Goal: Information Seeking & Learning: Learn about a topic

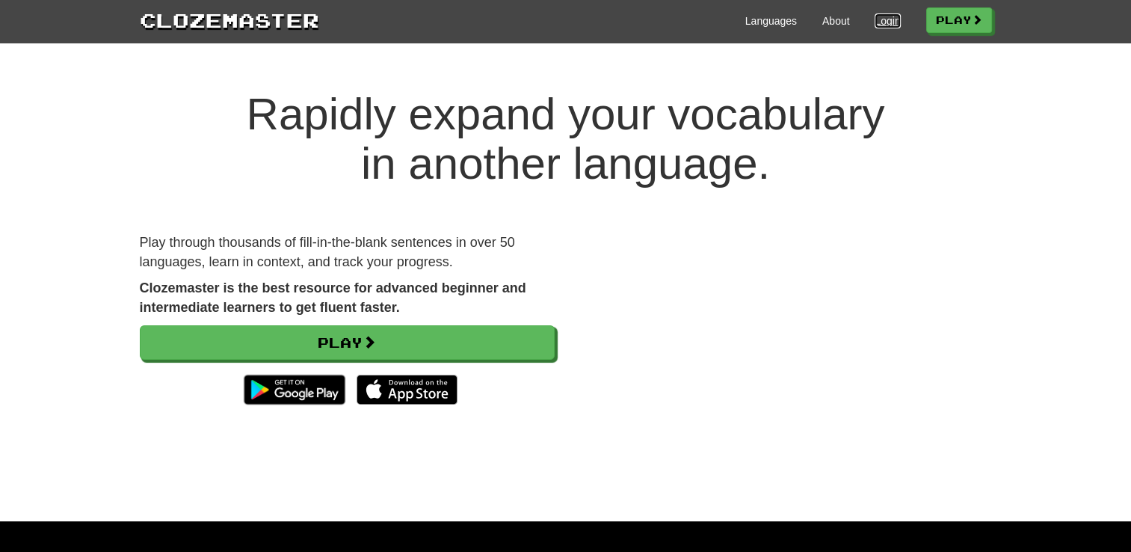
click at [879, 16] on link "Login" at bounding box center [887, 20] width 25 height 15
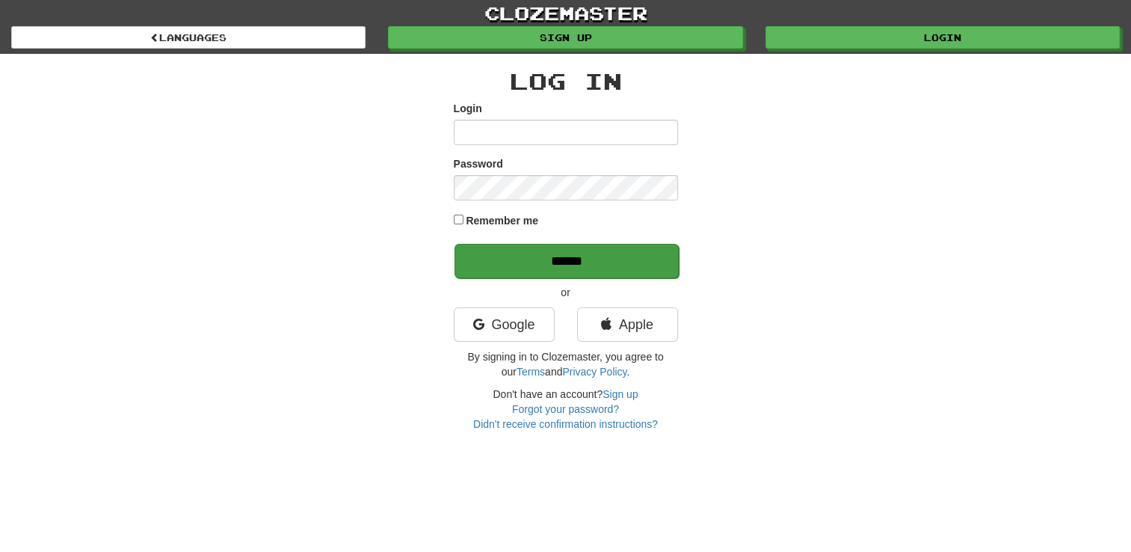
type input "**********"
click at [567, 259] on input "******" at bounding box center [567, 261] width 224 height 34
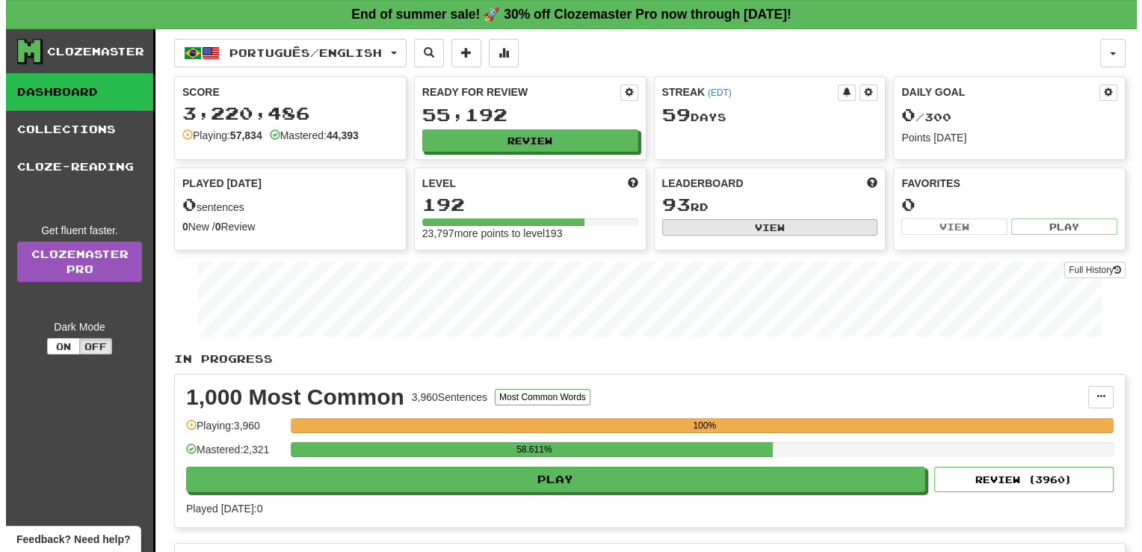
scroll to position [482, 0]
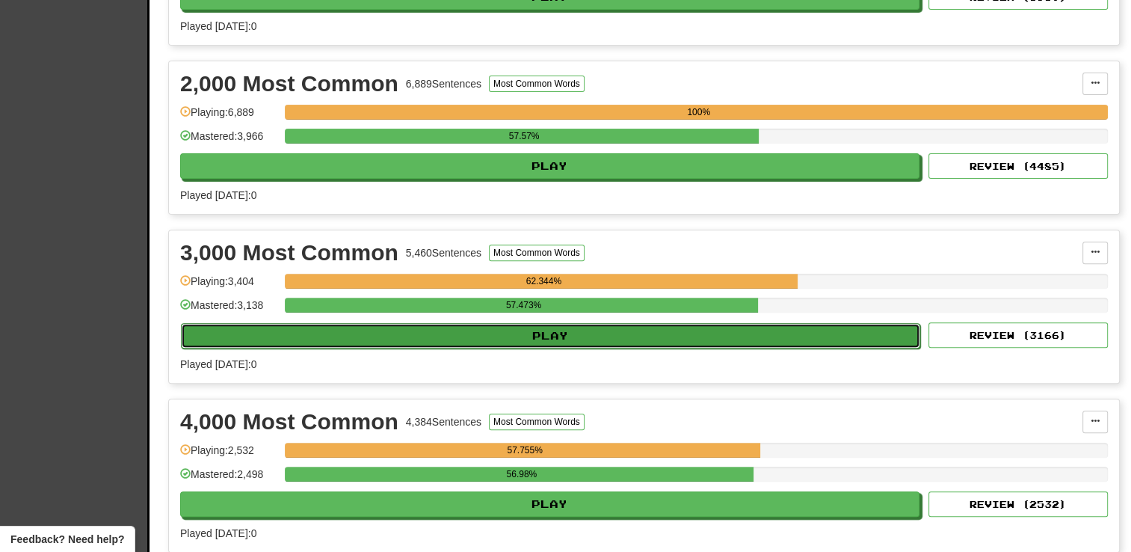
click at [555, 332] on button "Play" at bounding box center [550, 335] width 739 height 25
select select "**"
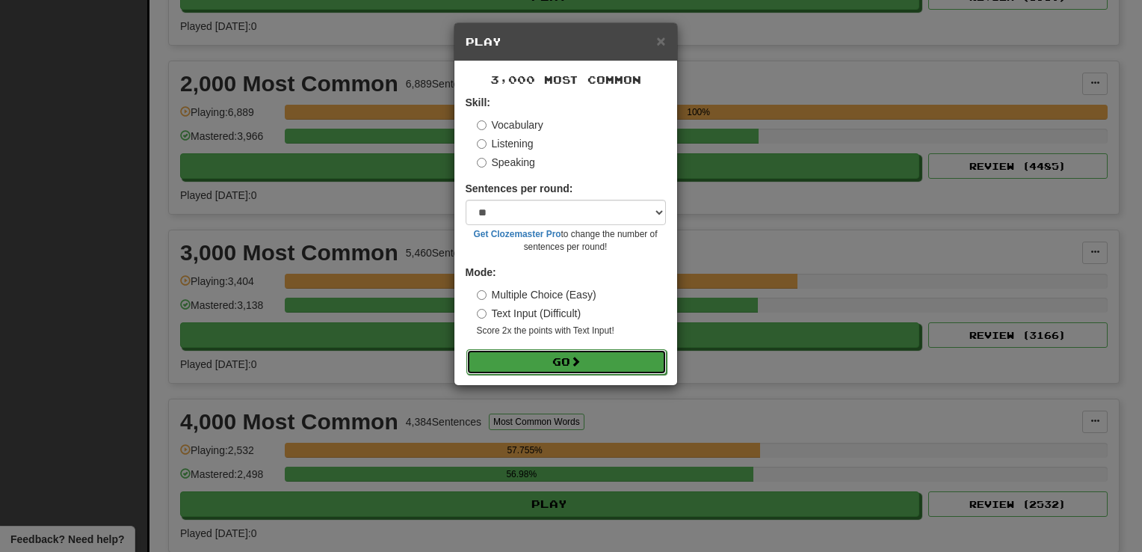
click at [535, 365] on button "Go" at bounding box center [567, 361] width 200 height 25
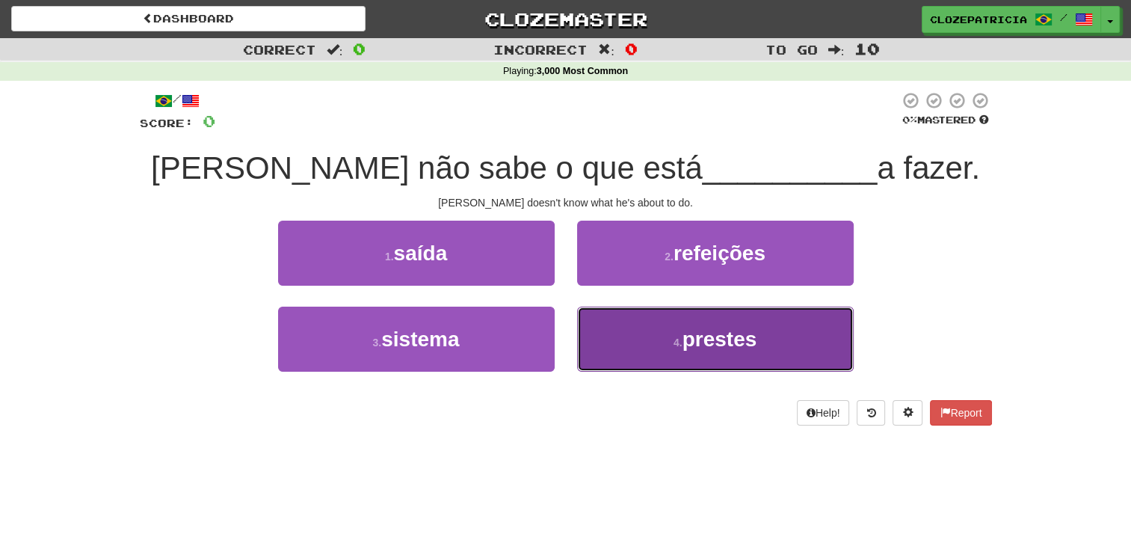
click at [711, 343] on span "prestes" at bounding box center [720, 338] width 75 height 23
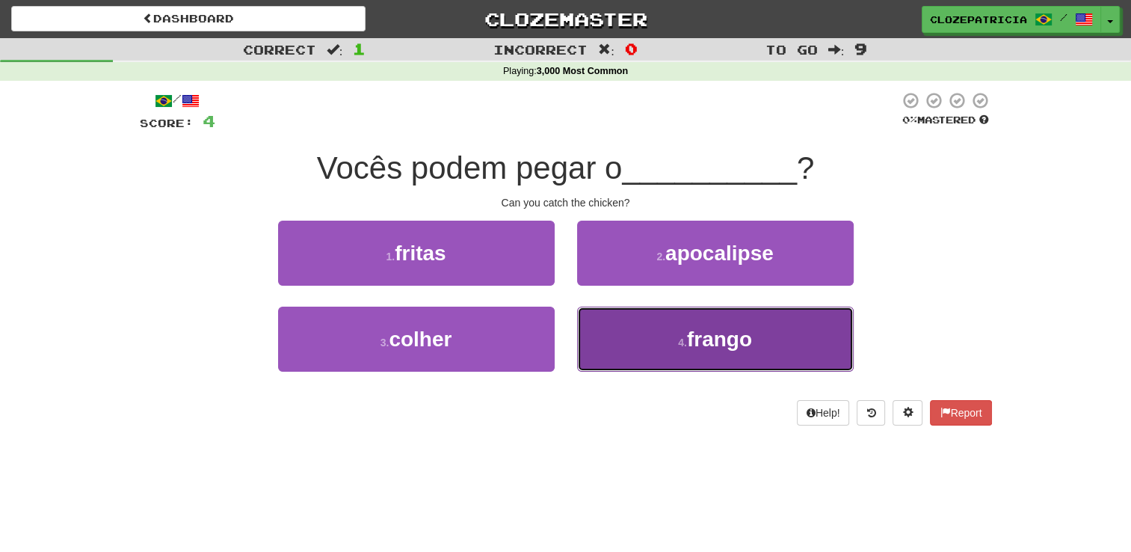
click at [666, 336] on button "4 . frango" at bounding box center [715, 339] width 277 height 65
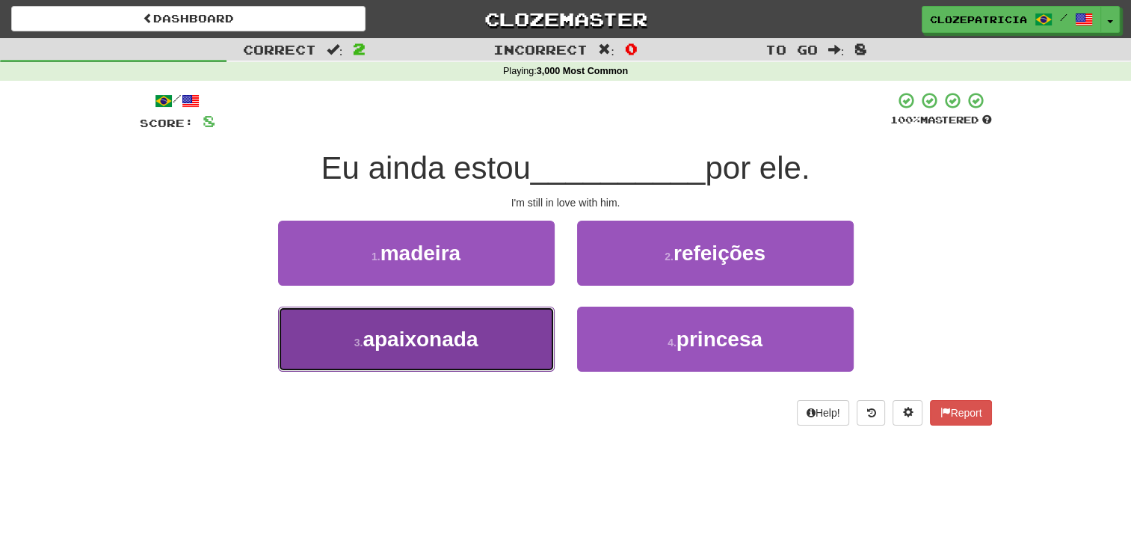
click at [445, 318] on button "3 . apaixonada" at bounding box center [416, 339] width 277 height 65
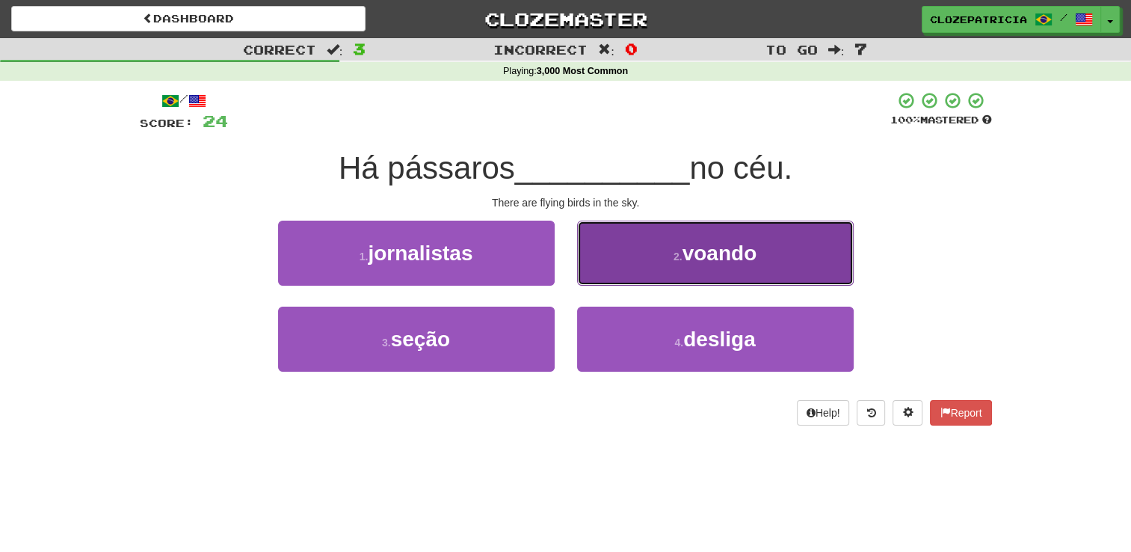
click at [719, 259] on span "voando" at bounding box center [720, 252] width 75 height 23
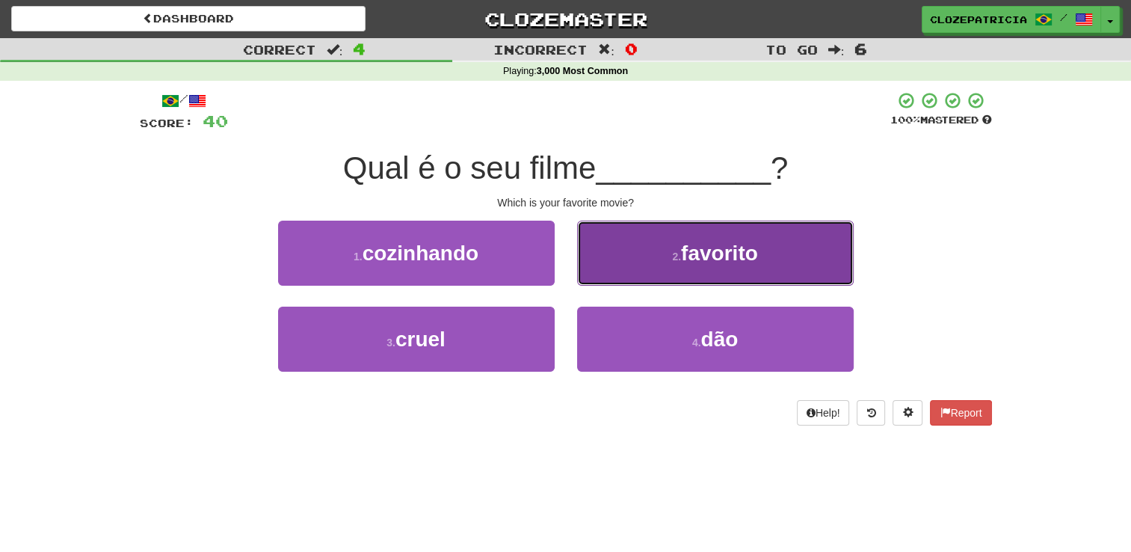
click at [677, 253] on small "2 ." at bounding box center [676, 256] width 9 height 12
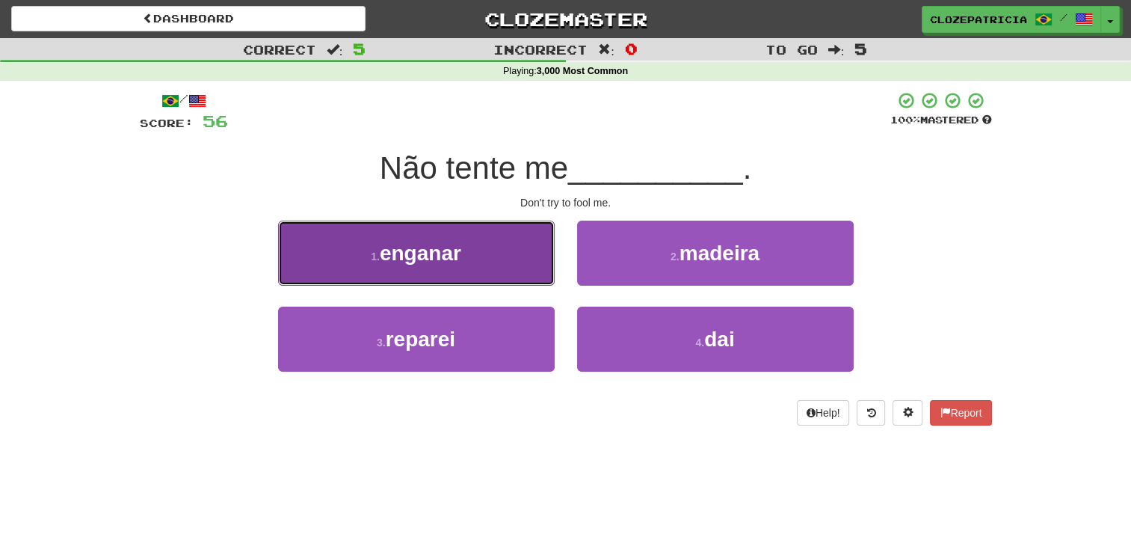
click at [507, 262] on button "1 . enganar" at bounding box center [416, 253] width 277 height 65
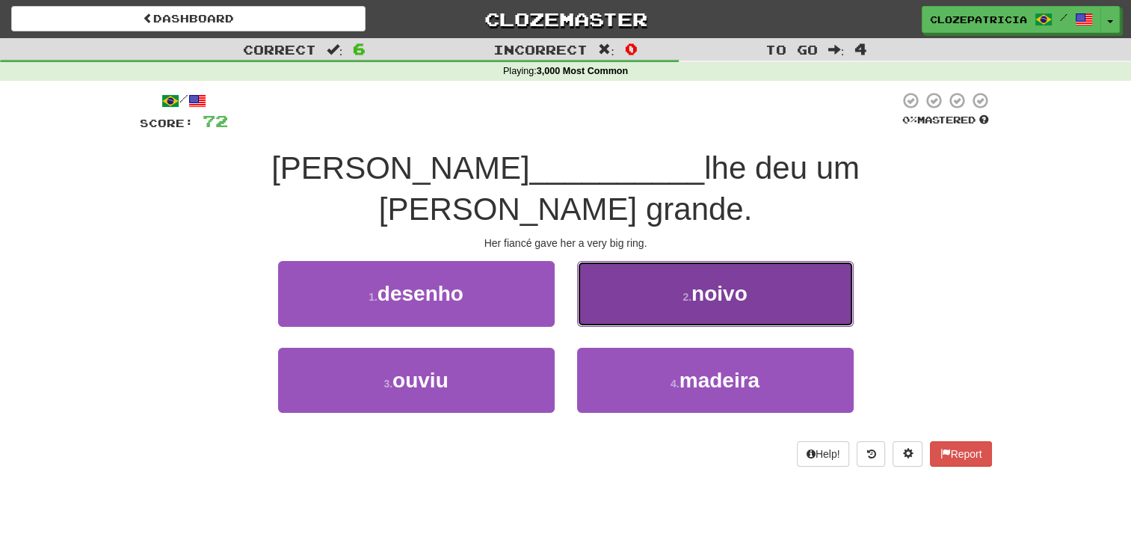
click at [701, 282] on span "noivo" at bounding box center [720, 293] width 56 height 23
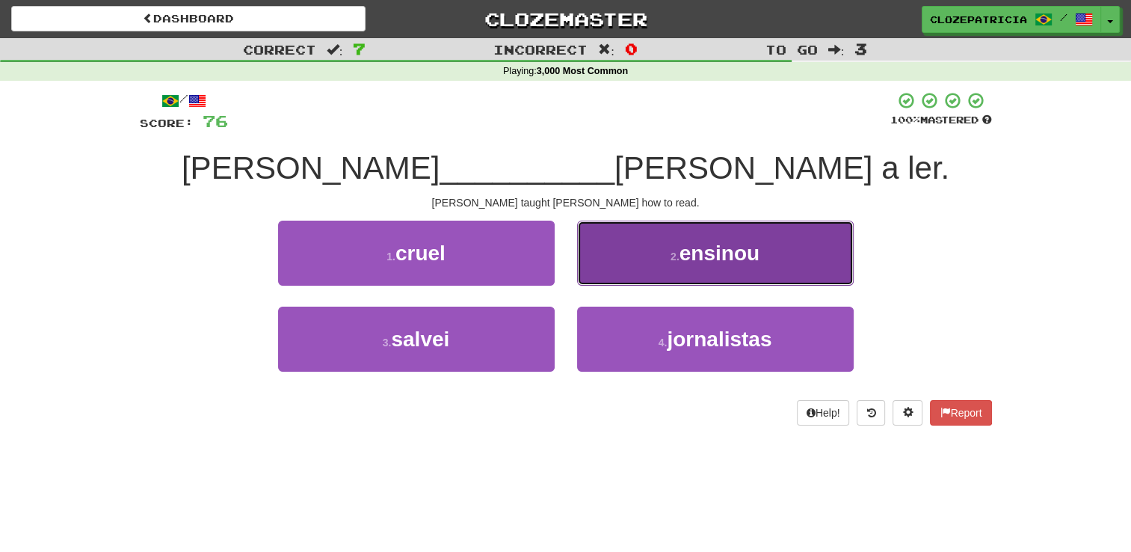
click at [685, 252] on span "ensinou" at bounding box center [720, 252] width 80 height 23
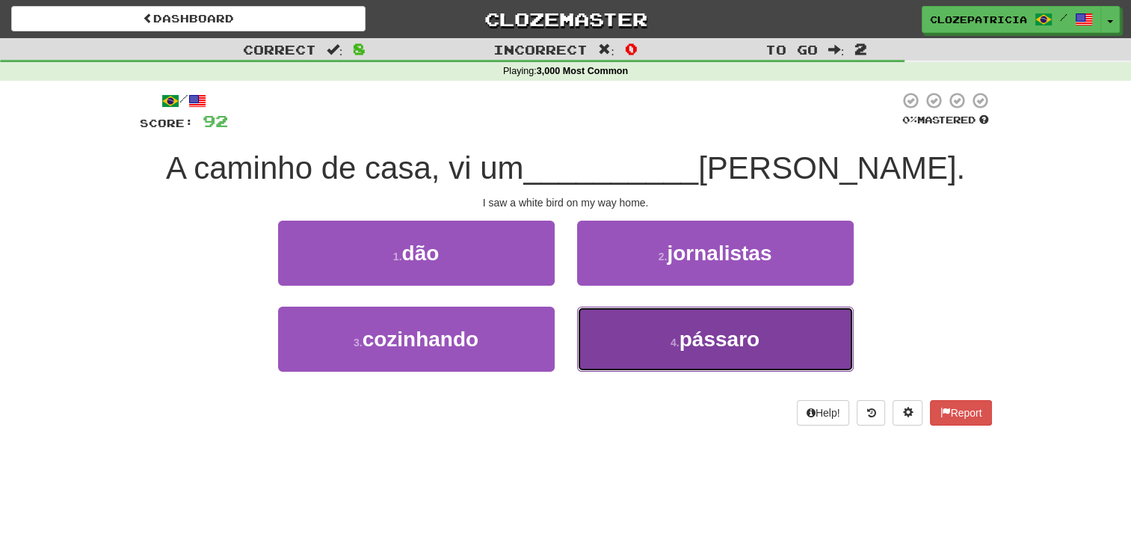
click at [635, 336] on button "4 . pássaro" at bounding box center [715, 339] width 277 height 65
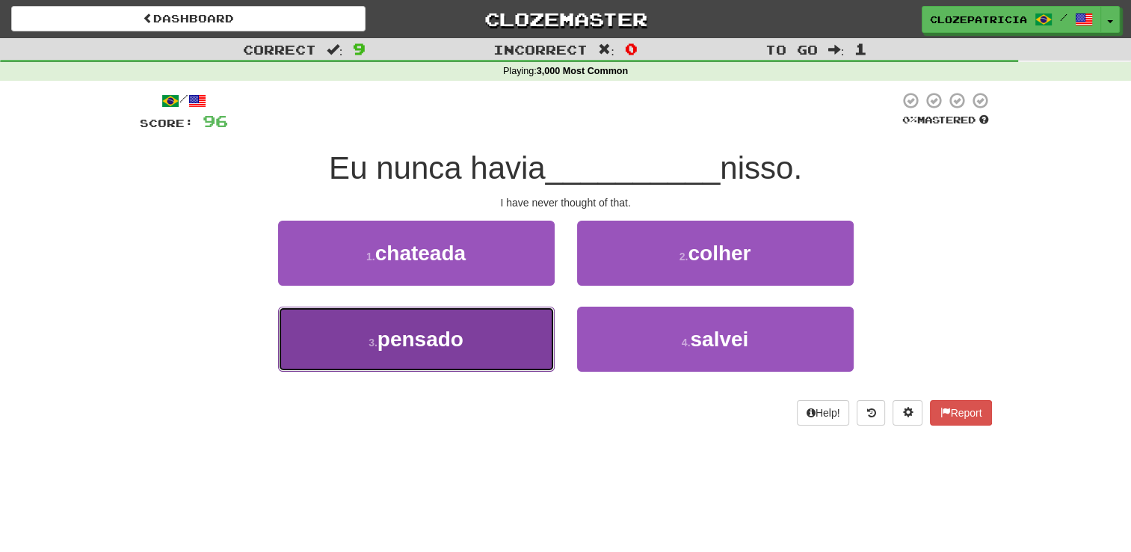
click at [454, 336] on span "pensado" at bounding box center [421, 338] width 86 height 23
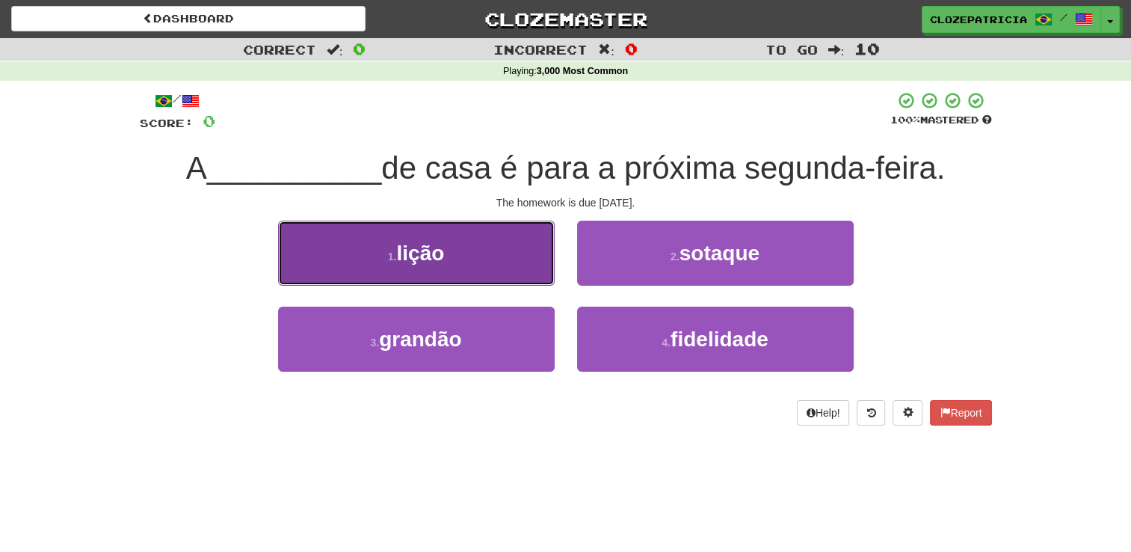
click at [481, 239] on button "1 . lição" at bounding box center [416, 253] width 277 height 65
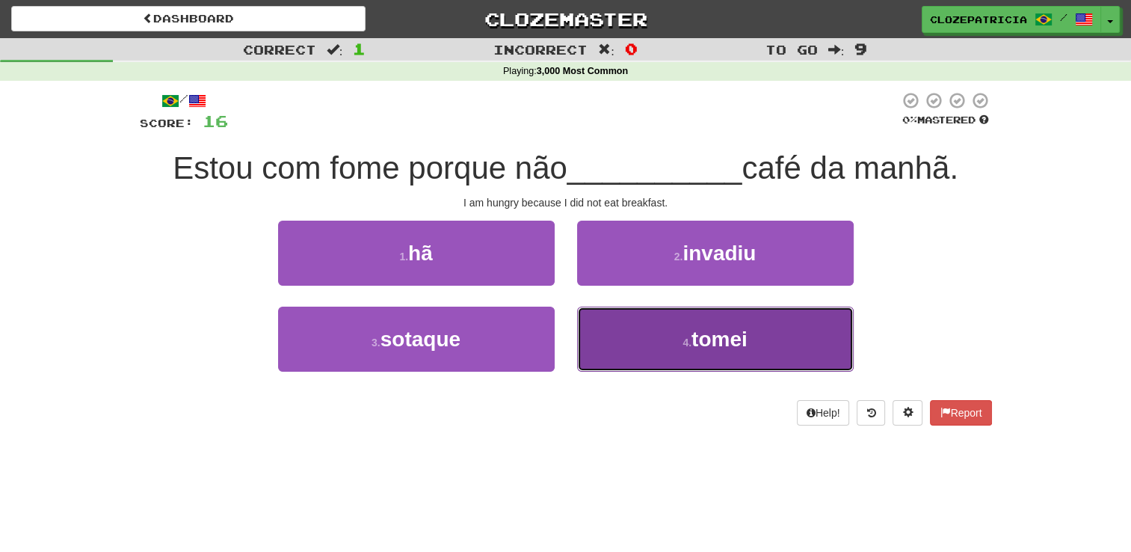
click at [634, 345] on button "4 . tomei" at bounding box center [715, 339] width 277 height 65
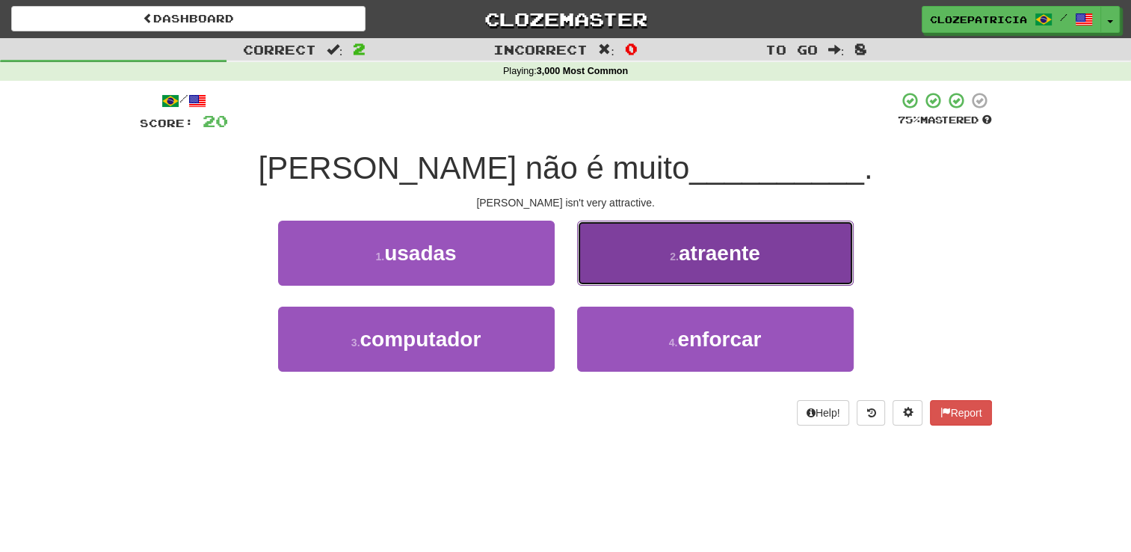
click at [712, 246] on span "atraente" at bounding box center [719, 252] width 81 height 23
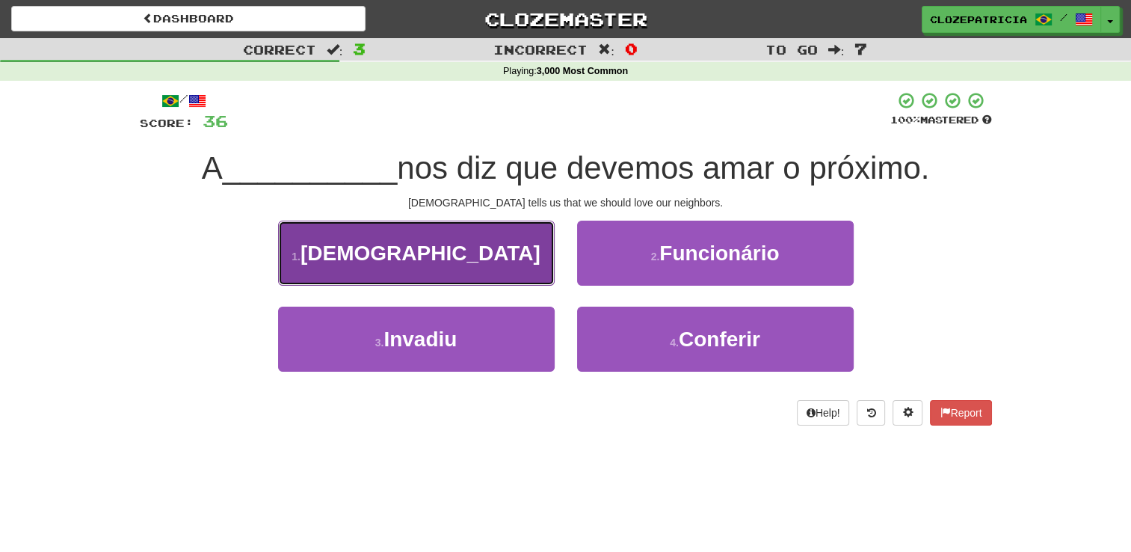
click at [477, 242] on button "1 . Bíblia" at bounding box center [416, 253] width 277 height 65
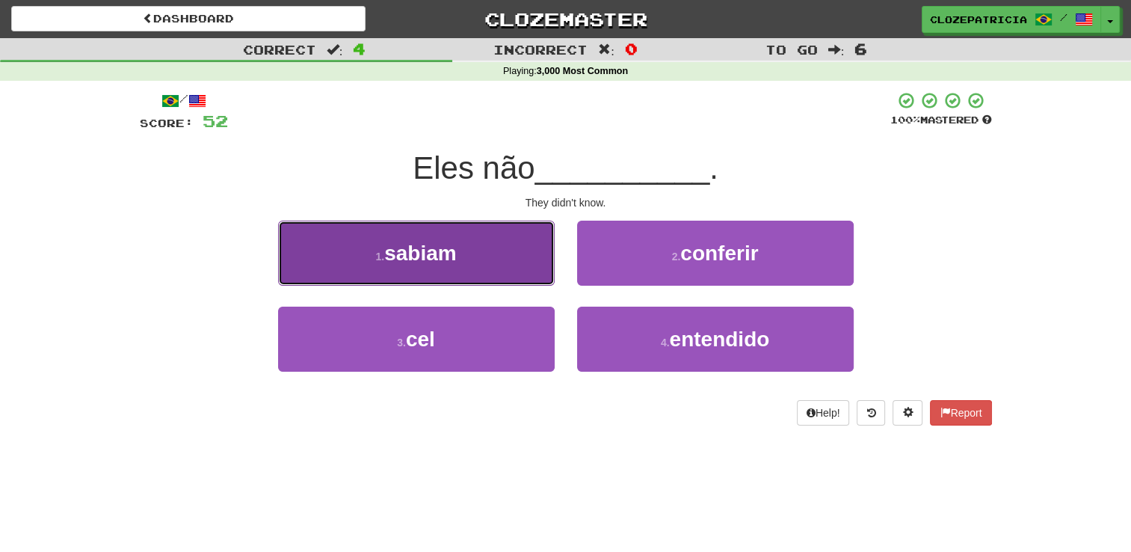
click at [503, 252] on button "1 . sabiam" at bounding box center [416, 253] width 277 height 65
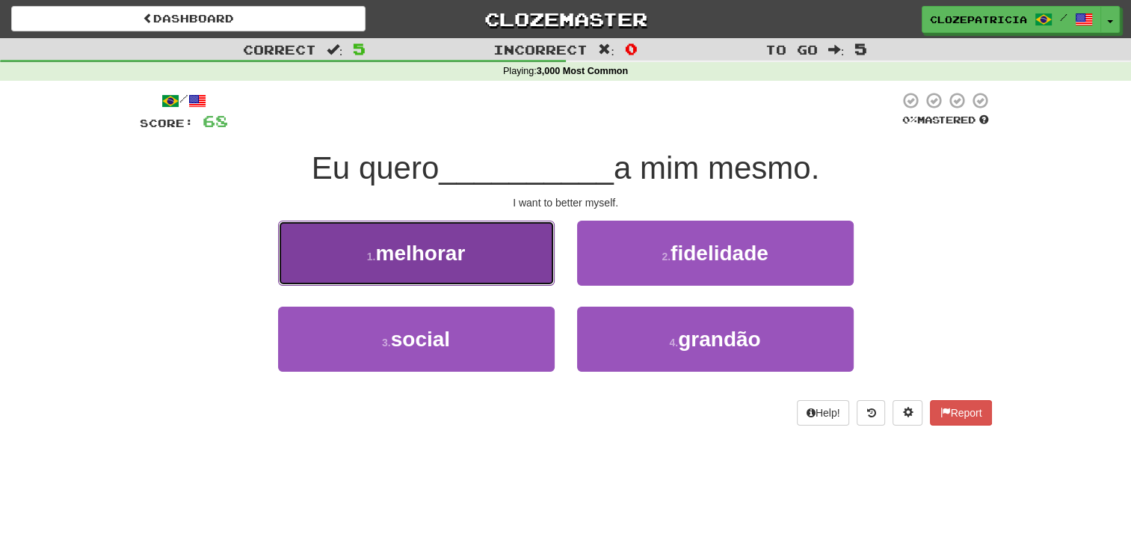
click at [502, 261] on button "1 . melhorar" at bounding box center [416, 253] width 277 height 65
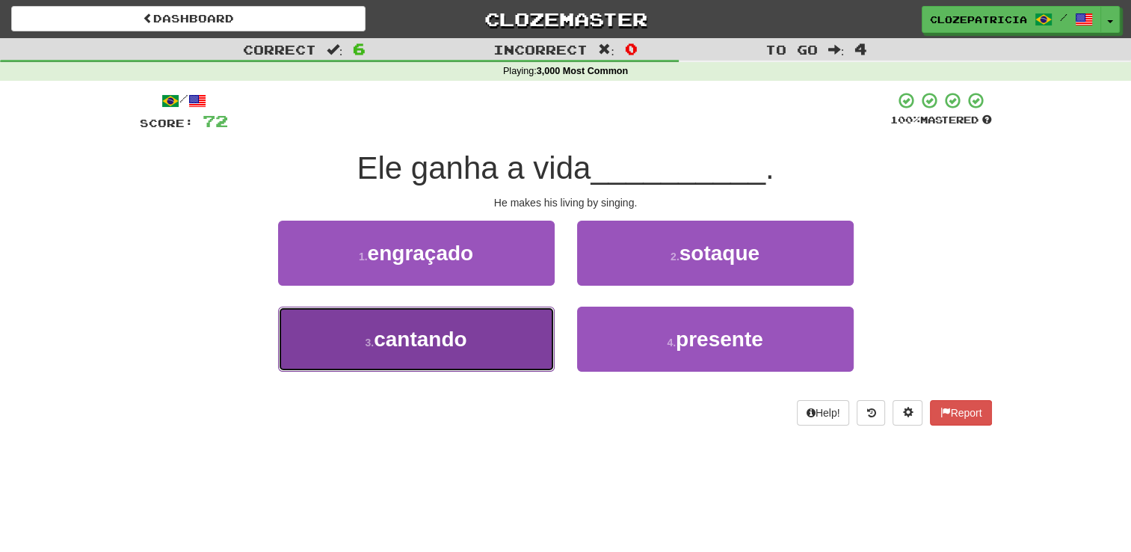
click at [419, 347] on span "cantando" at bounding box center [420, 338] width 93 height 23
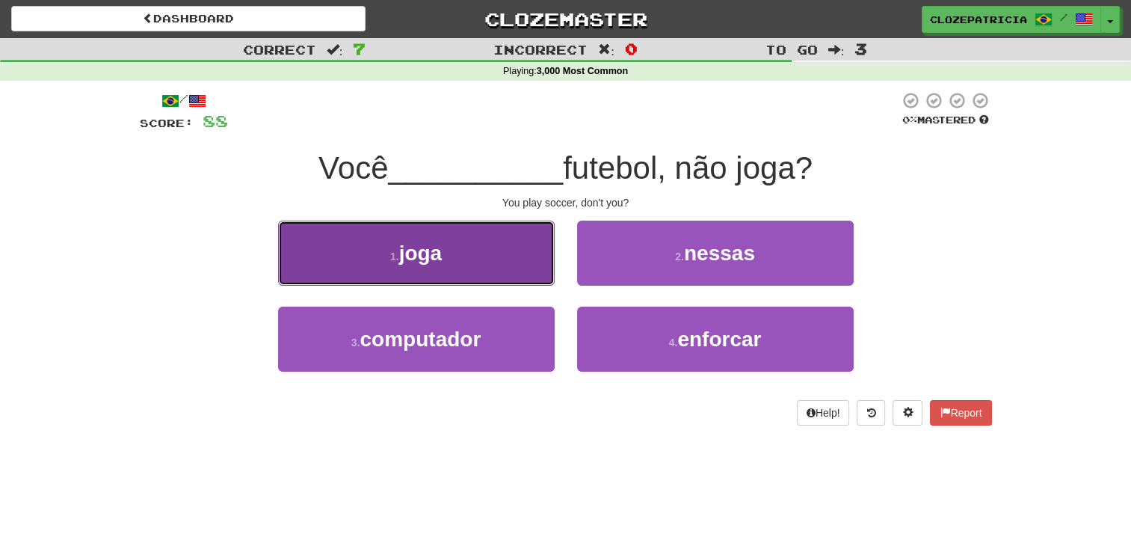
click at [455, 253] on button "1 . joga" at bounding box center [416, 253] width 277 height 65
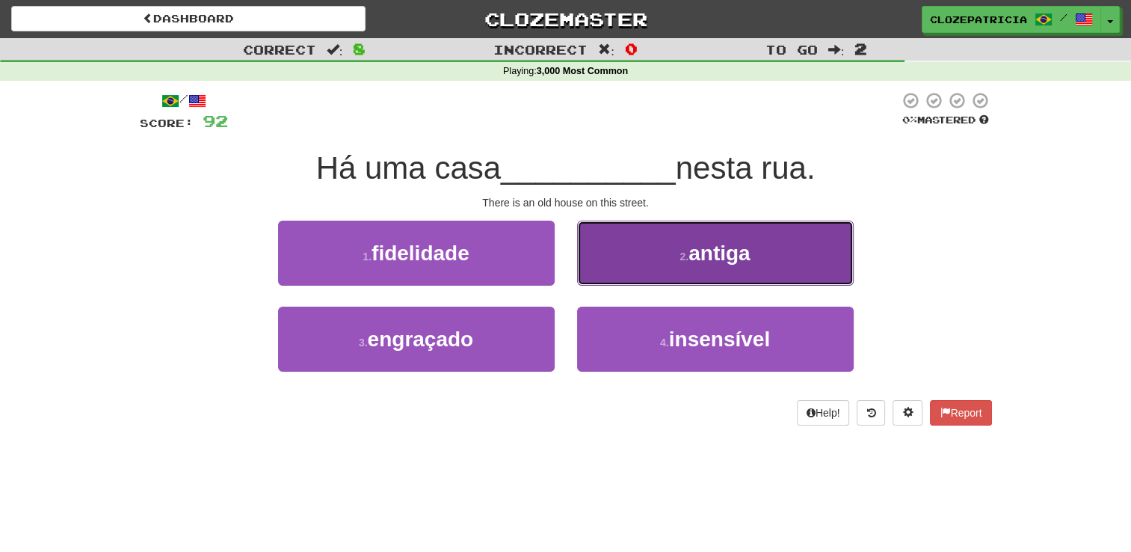
click at [687, 270] on button "2 . antiga" at bounding box center [715, 253] width 277 height 65
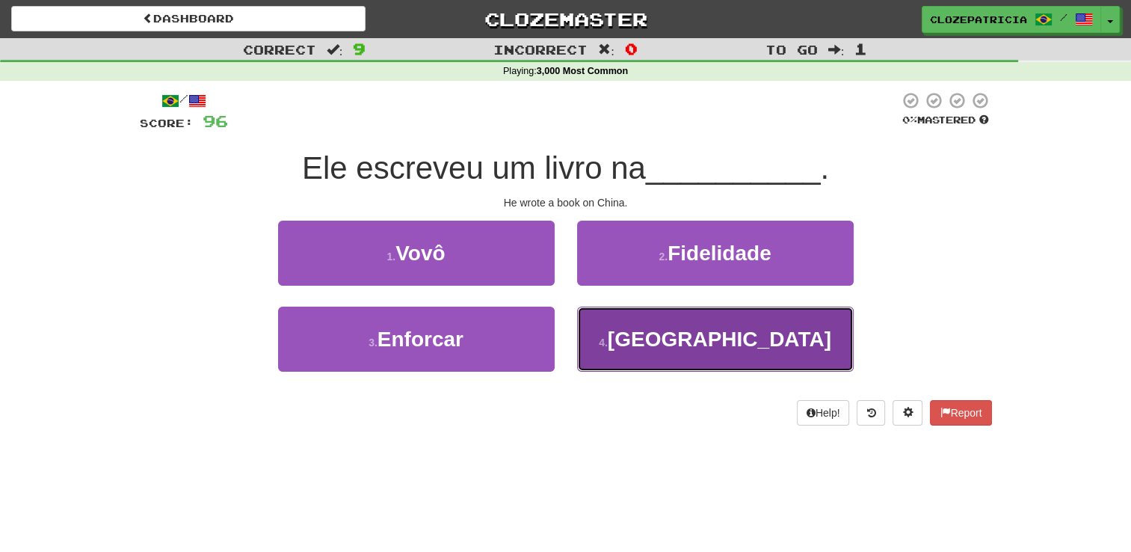
click at [680, 329] on button "4 . China" at bounding box center [715, 339] width 277 height 65
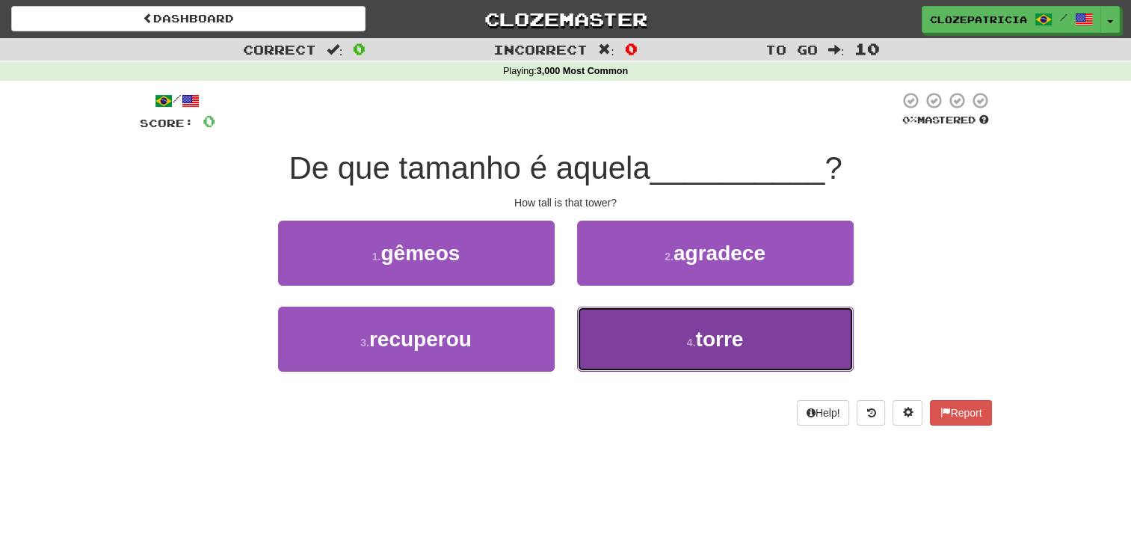
click at [653, 342] on button "4 . torre" at bounding box center [715, 339] width 277 height 65
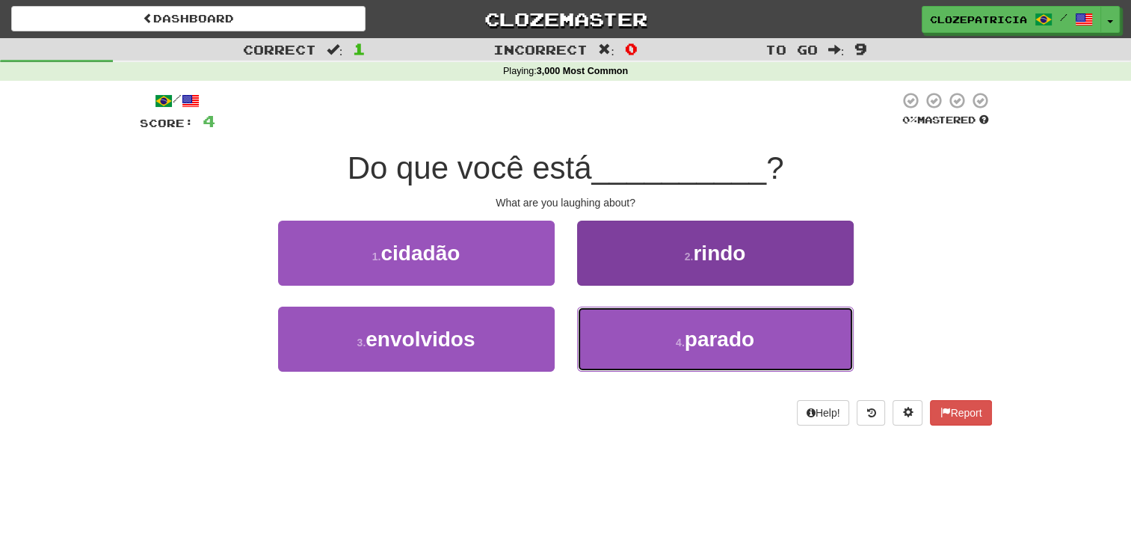
drag, startPoint x: 653, startPoint y: 342, endPoint x: 703, endPoint y: 266, distance: 90.6
click at [703, 266] on div "1 . cidadão 2 . rindo 3 . envolvidos 4 . parado" at bounding box center [566, 307] width 875 height 173
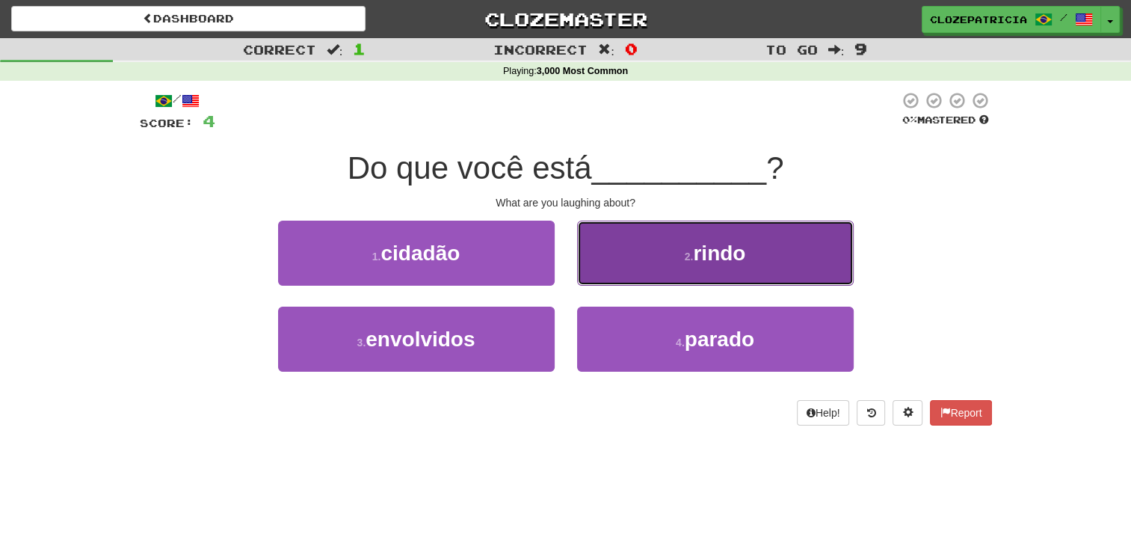
click at [703, 266] on button "2 . rindo" at bounding box center [715, 253] width 277 height 65
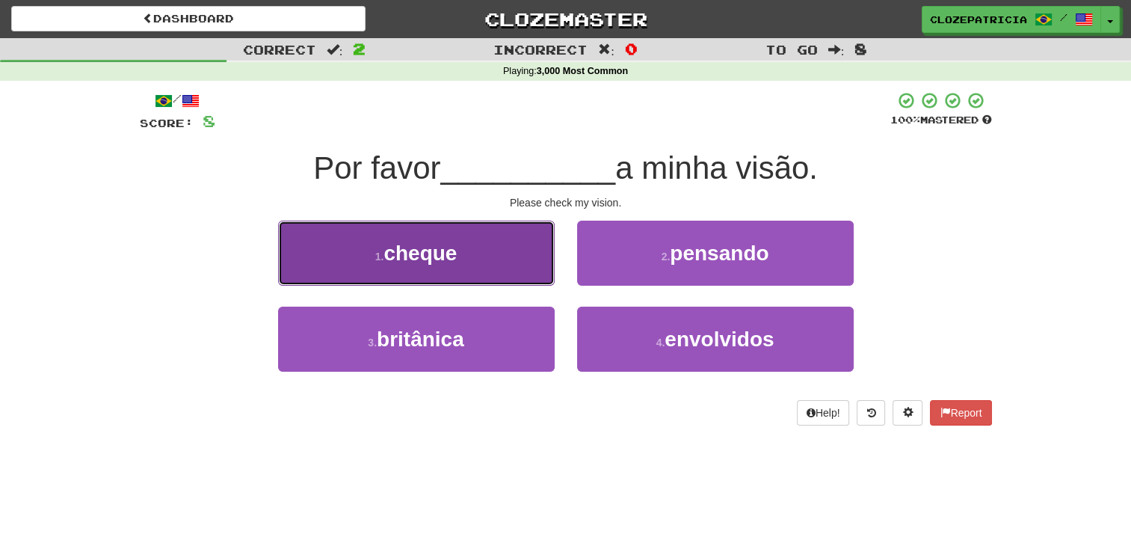
click at [461, 253] on button "1 . cheque" at bounding box center [416, 253] width 277 height 65
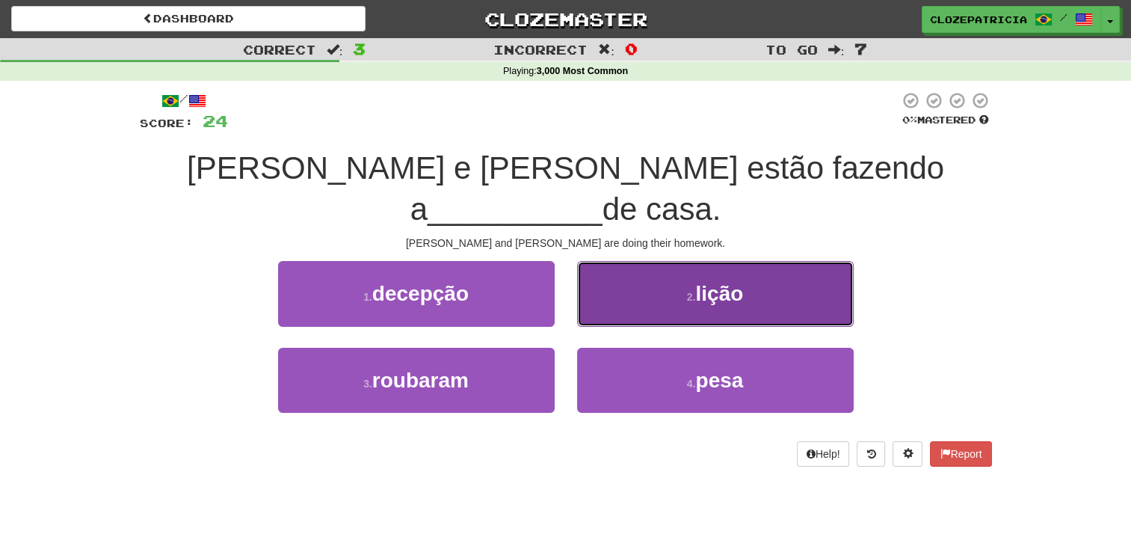
click at [733, 282] on span "lição" at bounding box center [719, 293] width 48 height 23
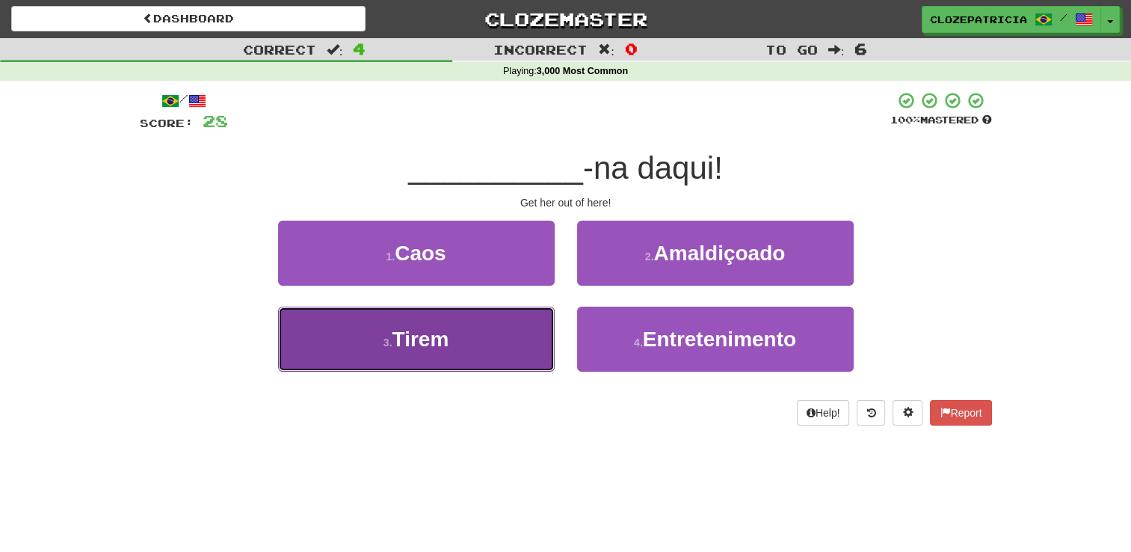
click at [470, 342] on button "3 . Tirem" at bounding box center [416, 339] width 277 height 65
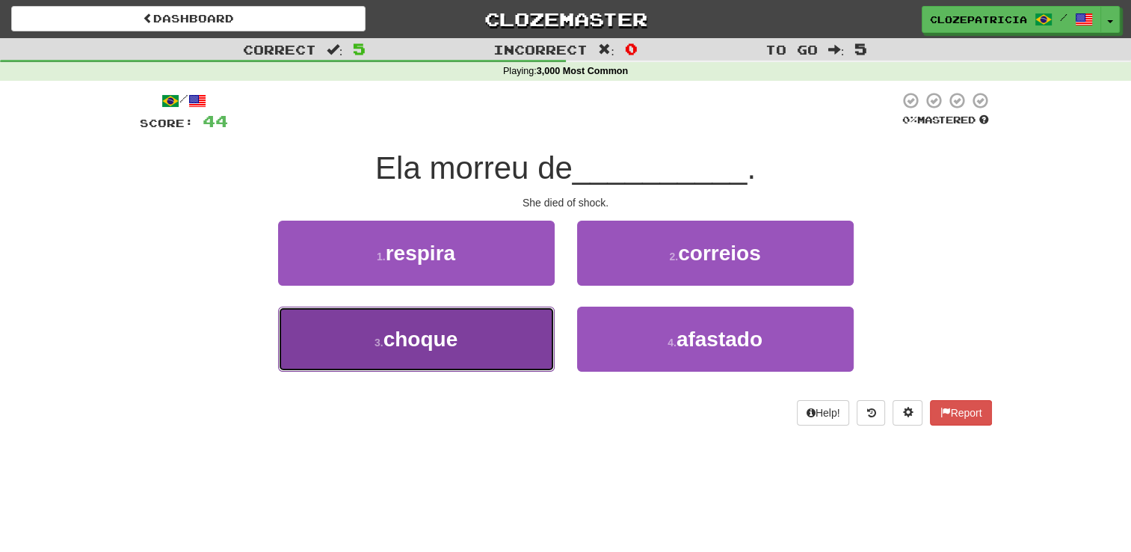
click at [484, 329] on button "3 . choque" at bounding box center [416, 339] width 277 height 65
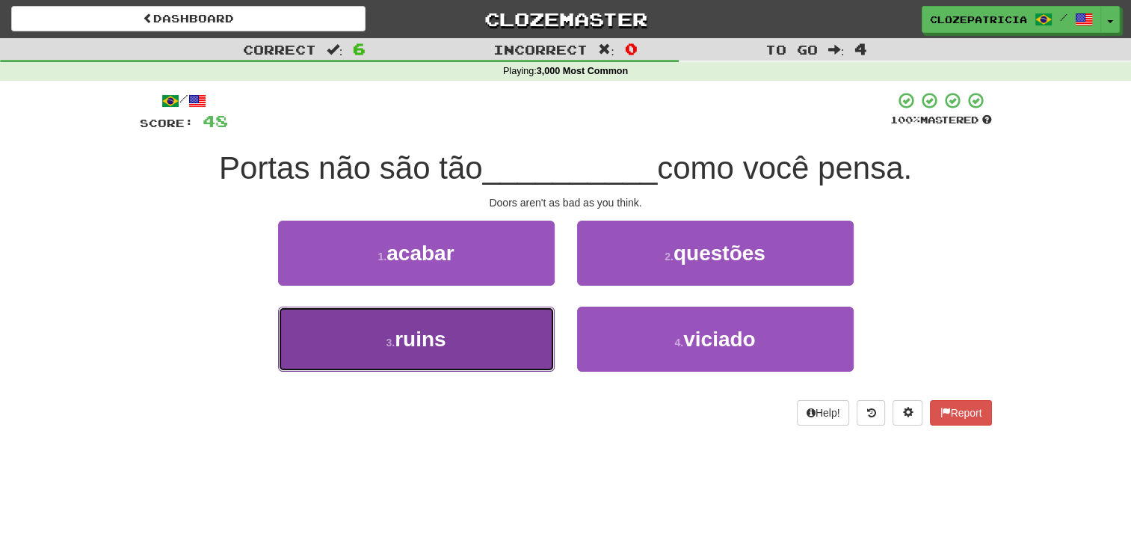
click at [529, 336] on button "3 . ruins" at bounding box center [416, 339] width 277 height 65
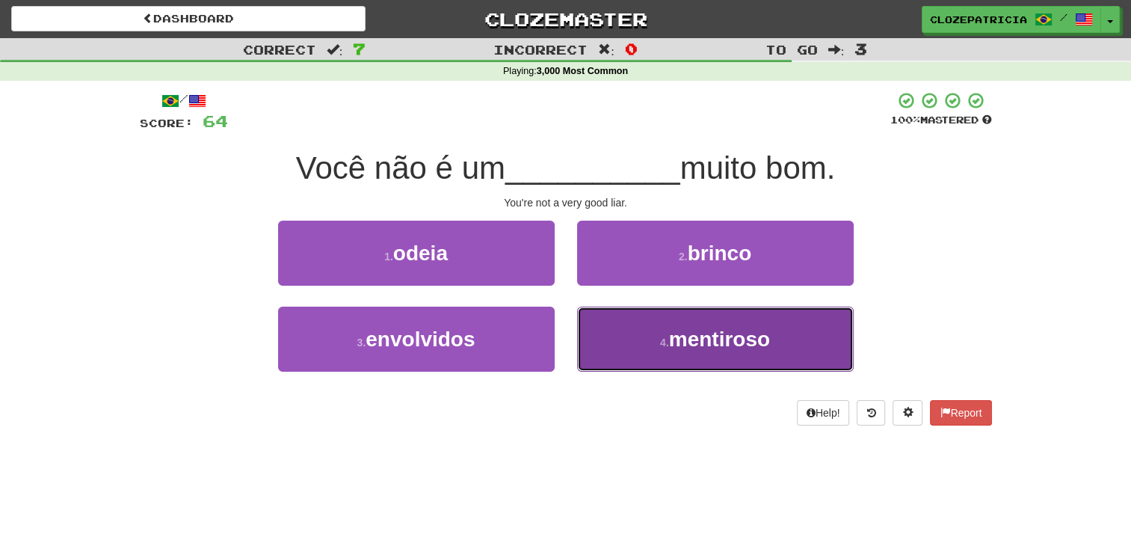
click at [655, 345] on button "4 . mentiroso" at bounding box center [715, 339] width 277 height 65
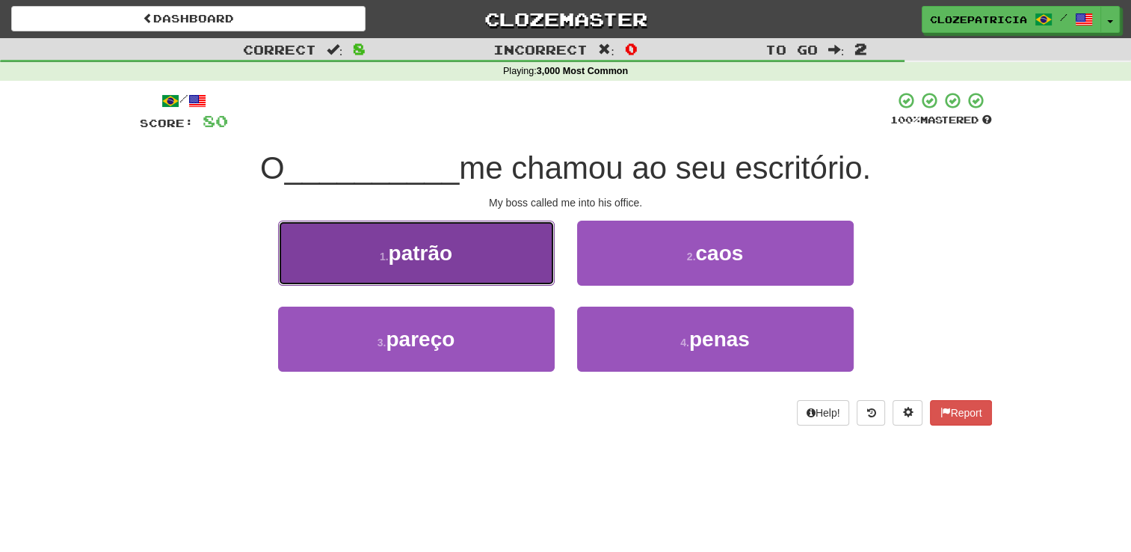
click at [479, 274] on button "1 . patrão" at bounding box center [416, 253] width 277 height 65
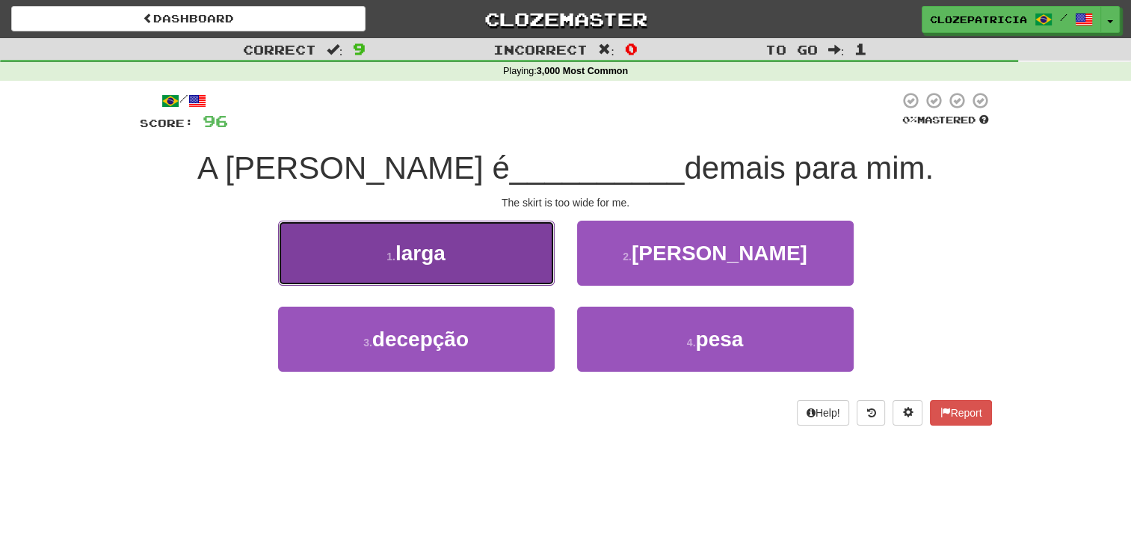
click at [516, 251] on button "1 . larga" at bounding box center [416, 253] width 277 height 65
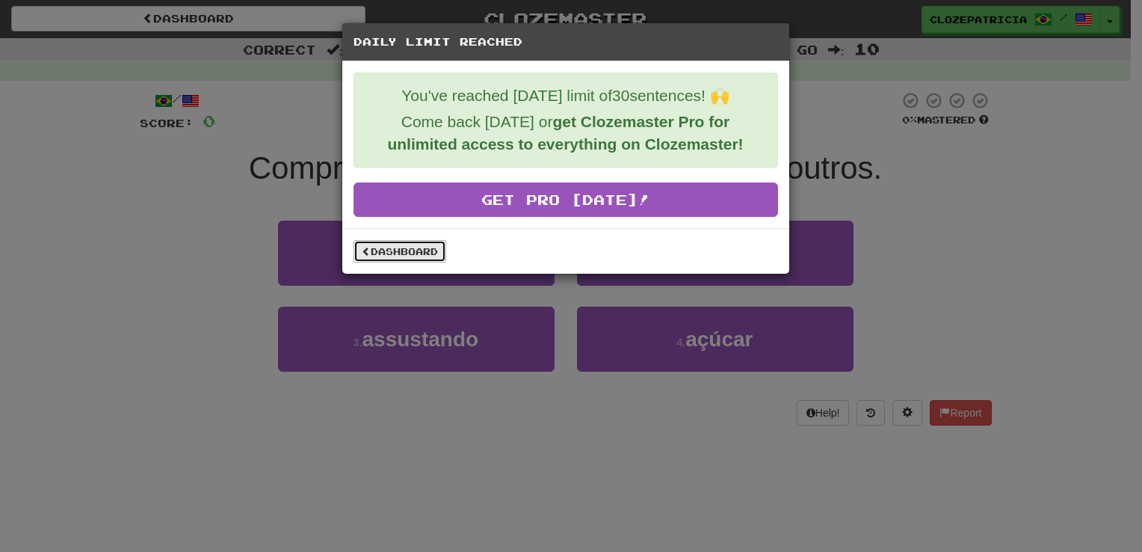
click at [375, 248] on link "Dashboard" at bounding box center [400, 251] width 93 height 22
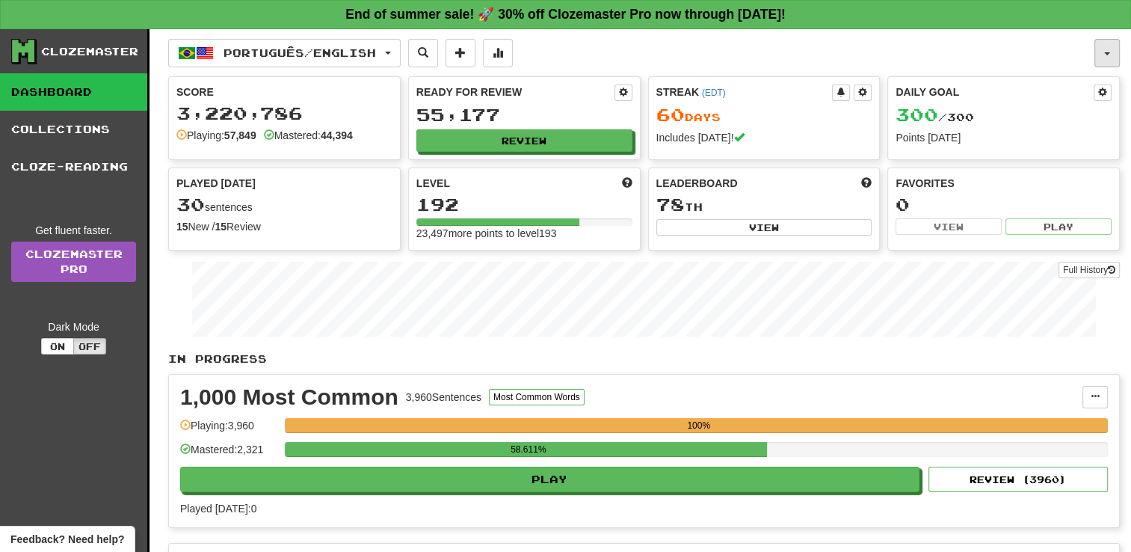
click at [1103, 48] on button "button" at bounding box center [1107, 53] width 25 height 28
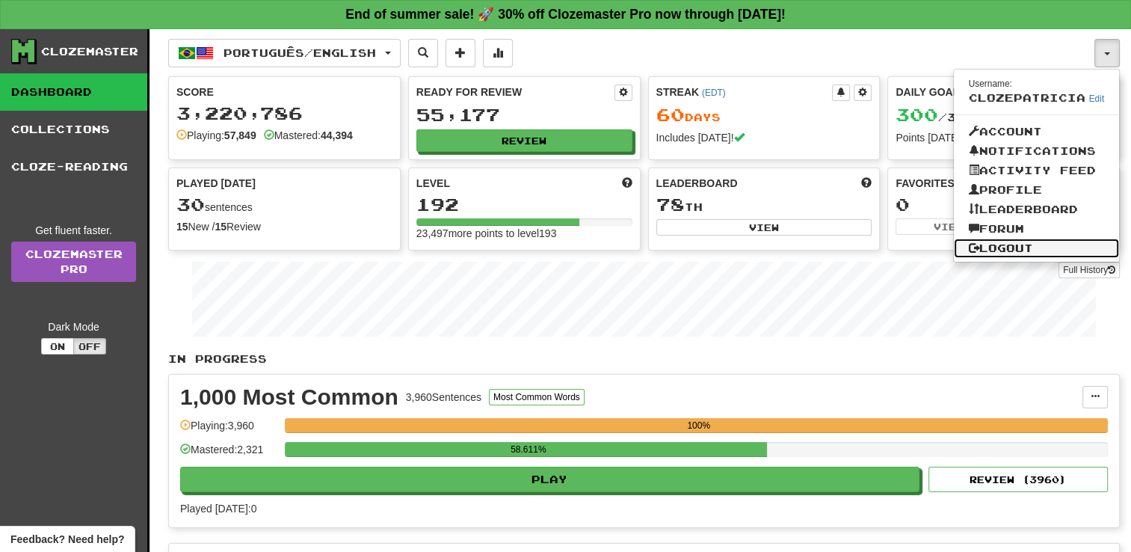
click at [1026, 244] on link "Logout" at bounding box center [1037, 247] width 166 height 19
